Goal: Task Accomplishment & Management: Use online tool/utility

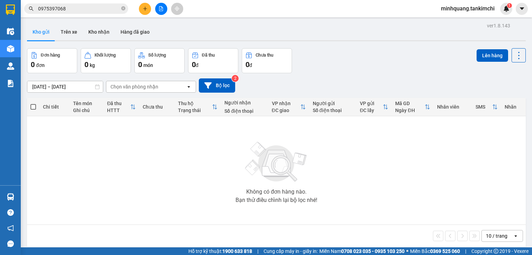
click at [86, 8] on input "0975397068" at bounding box center [79, 9] width 82 height 8
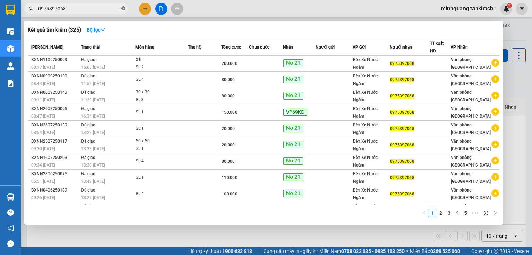
click at [124, 10] on icon "close-circle" at bounding box center [123, 8] width 4 height 4
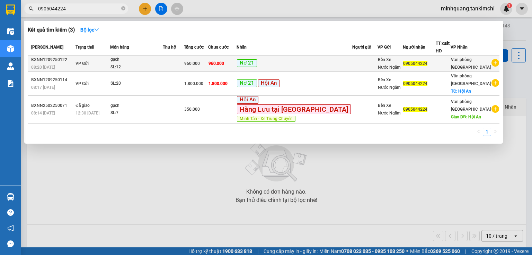
type input "0905044224"
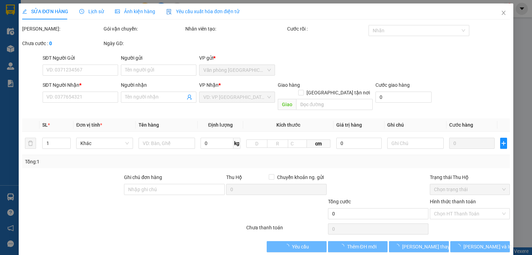
type input "0905044224"
type input "960.000"
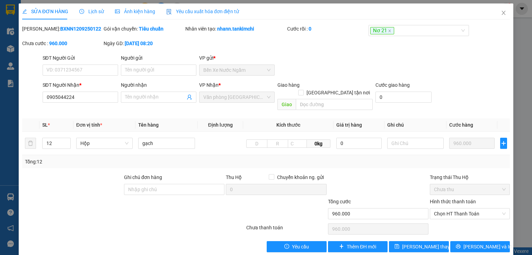
click at [96, 15] on div "Lịch sử" at bounding box center [91, 11] width 25 height 16
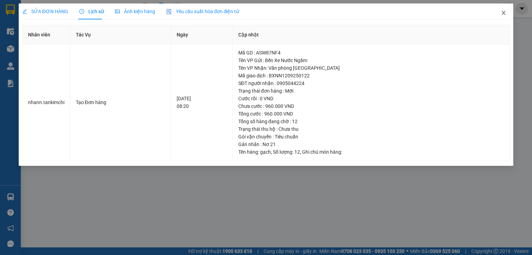
click at [506, 12] on icon "close" at bounding box center [504, 13] width 6 height 6
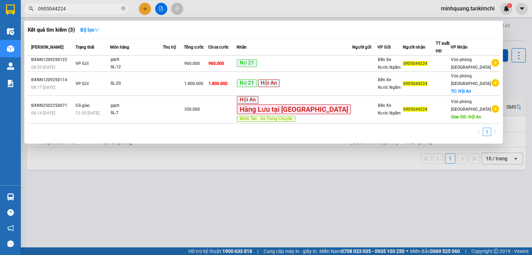
click at [75, 11] on input "0905044224" at bounding box center [79, 9] width 82 height 8
